Goal: Check status: Check status

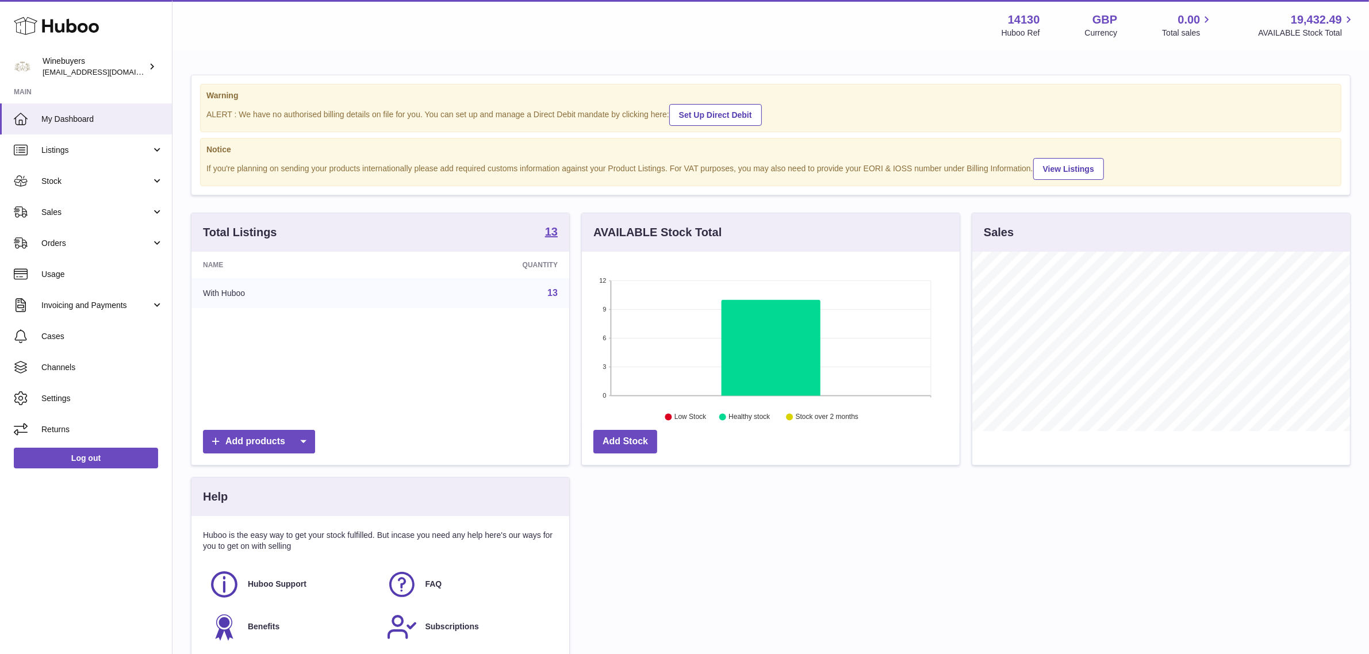
scroll to position [179, 378]
click at [89, 246] on span "Orders" at bounding box center [96, 243] width 110 height 11
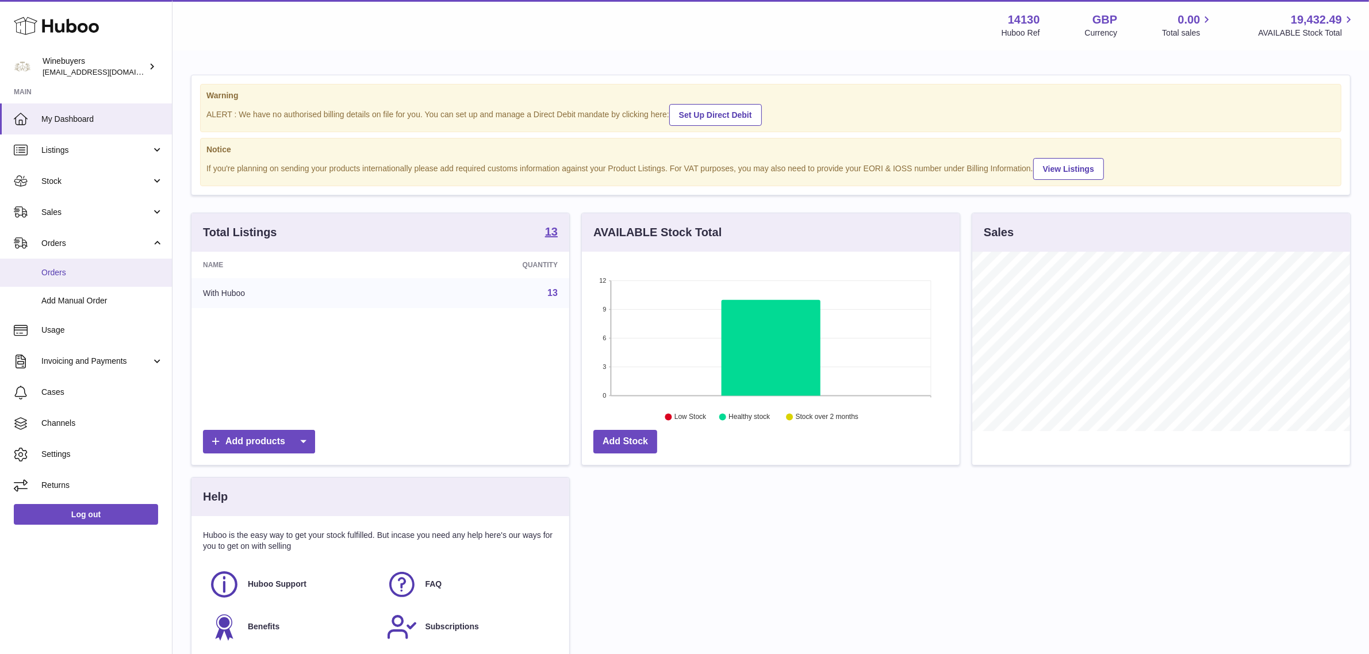
click at [93, 266] on link "Orders" at bounding box center [86, 273] width 172 height 28
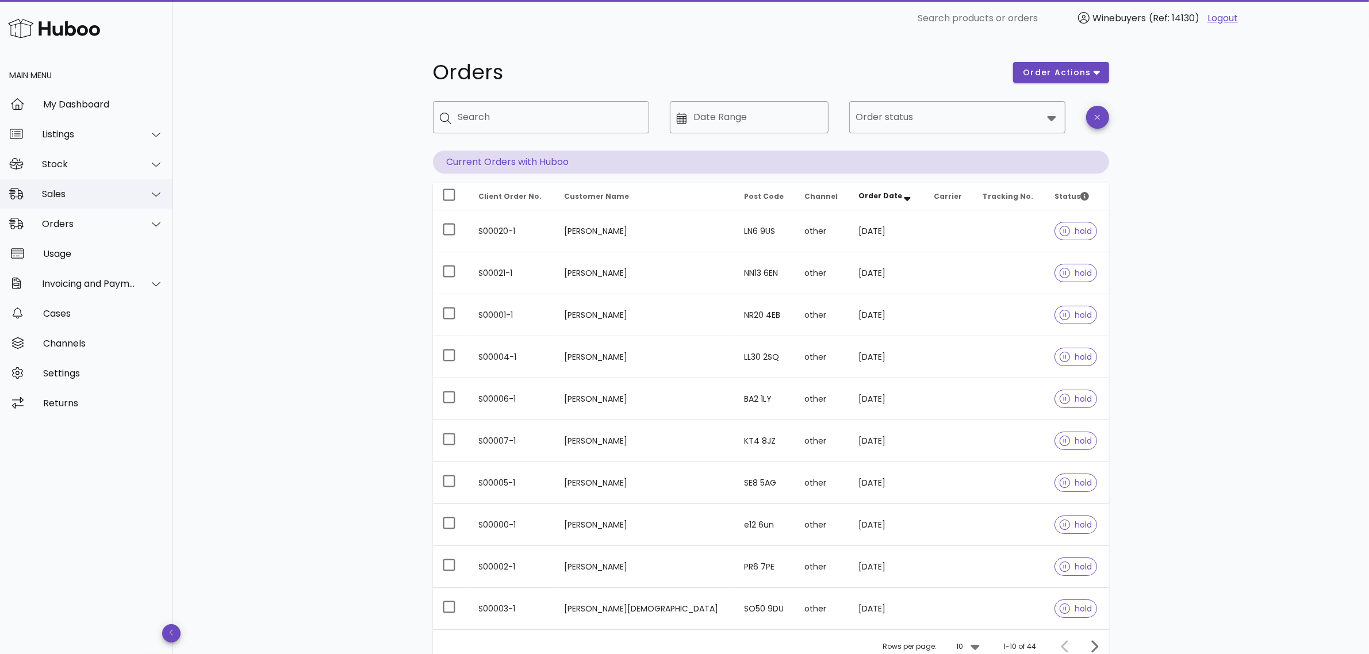
click at [75, 190] on div "Sales" at bounding box center [89, 194] width 94 height 11
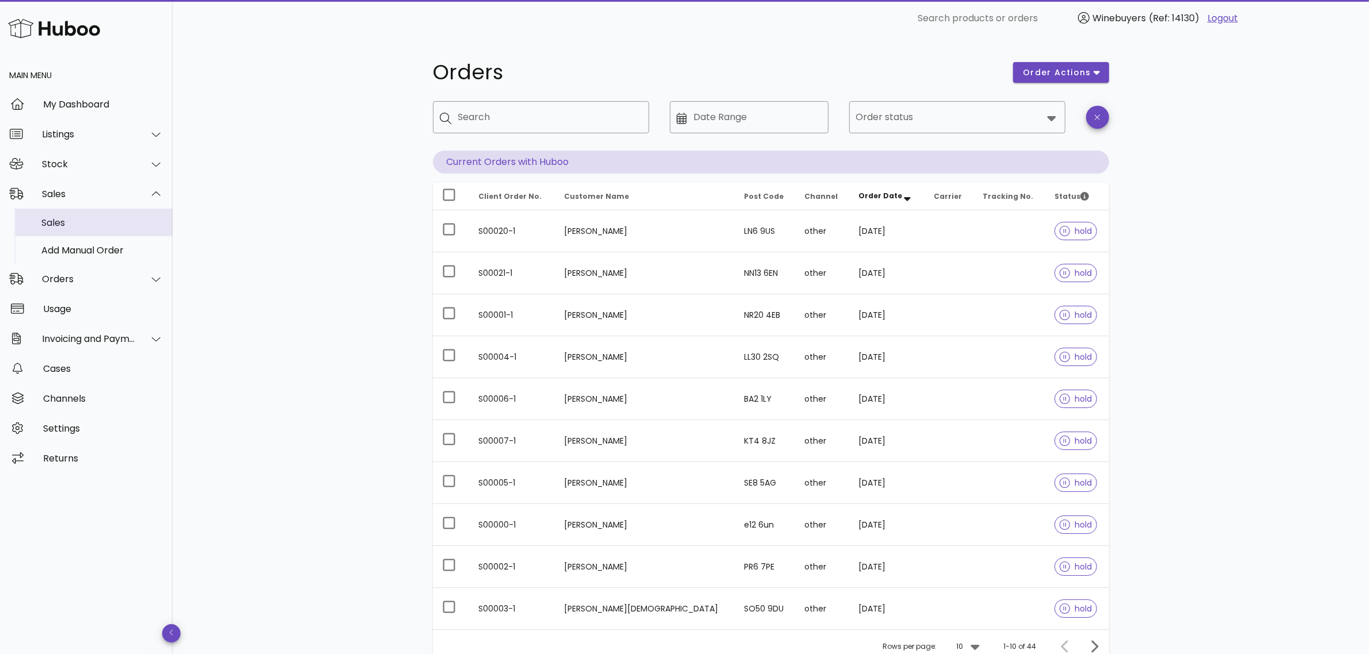
click at [92, 219] on div "Sales" at bounding box center [102, 222] width 122 height 11
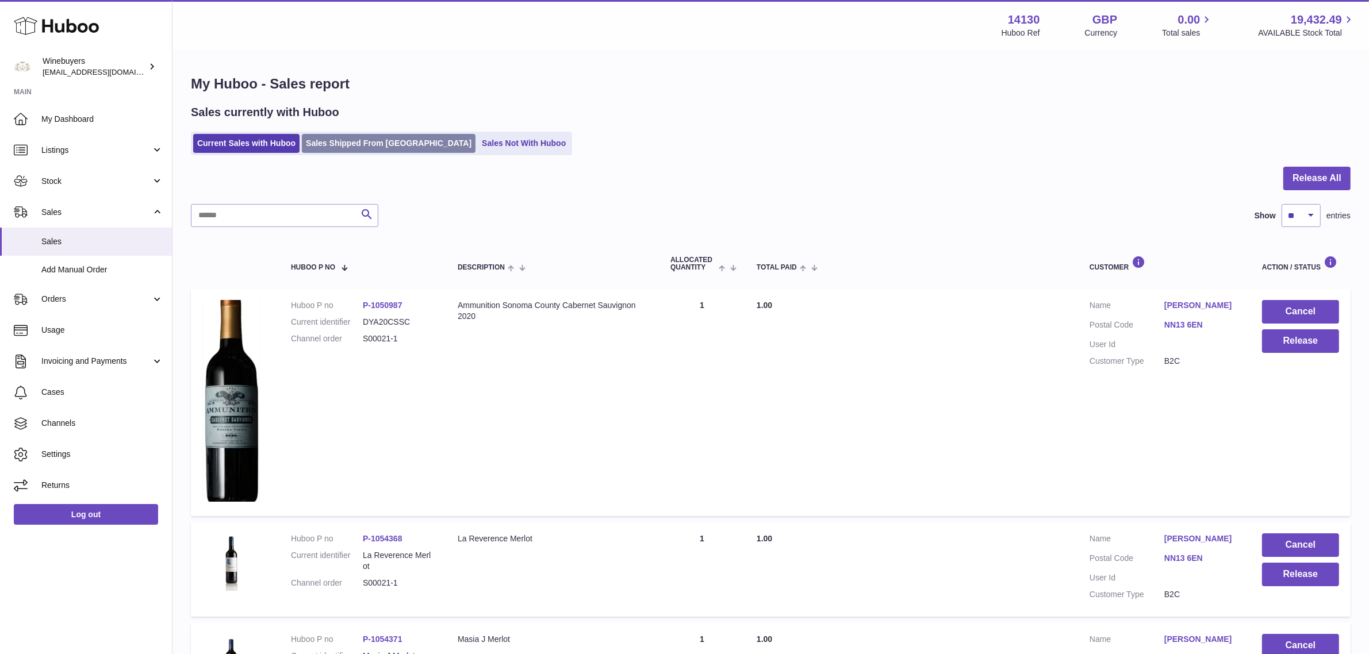
click at [401, 141] on link "Sales Shipped From Huboo" at bounding box center [389, 143] width 174 height 19
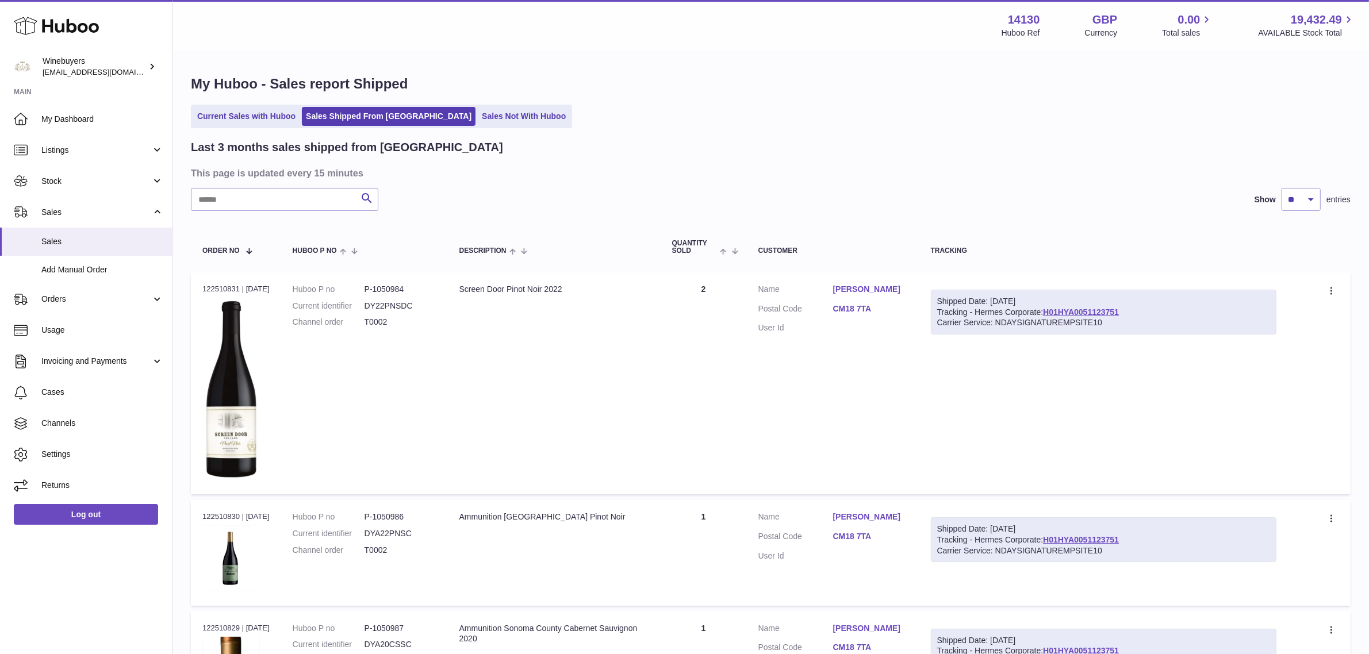
click at [722, 125] on div "Current Sales with Huboo Sales Shipped From Huboo Sales Not With Huboo" at bounding box center [771, 117] width 1160 height 24
